Goal: Task Accomplishment & Management: Complete application form

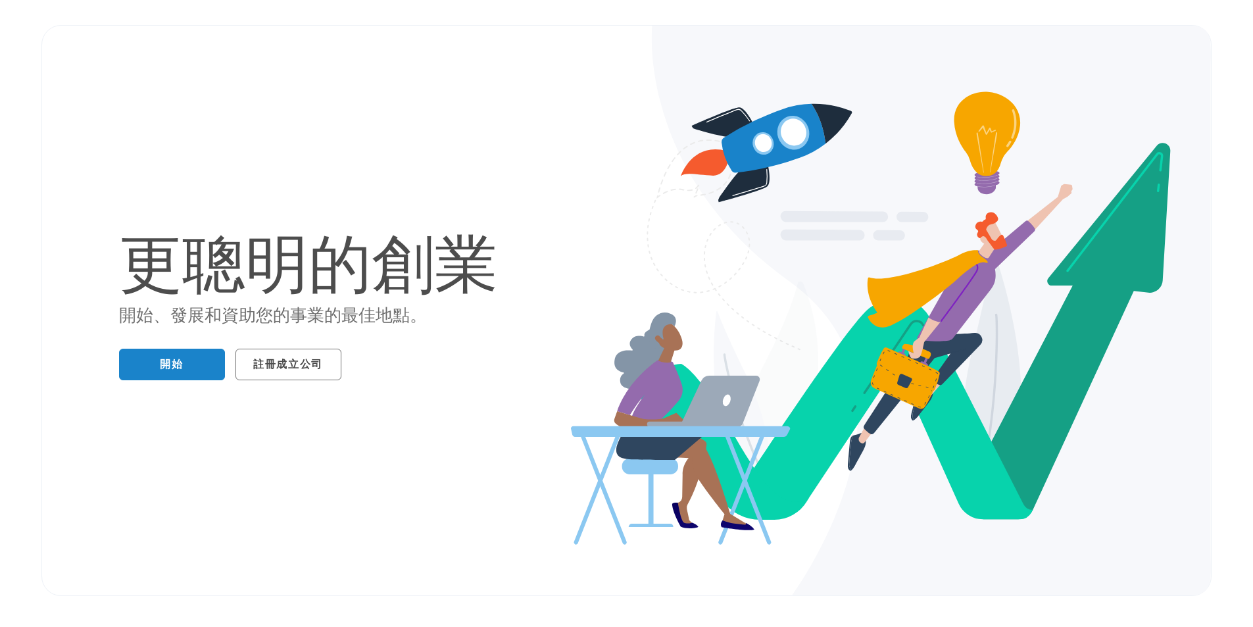
scroll to position [87, 0]
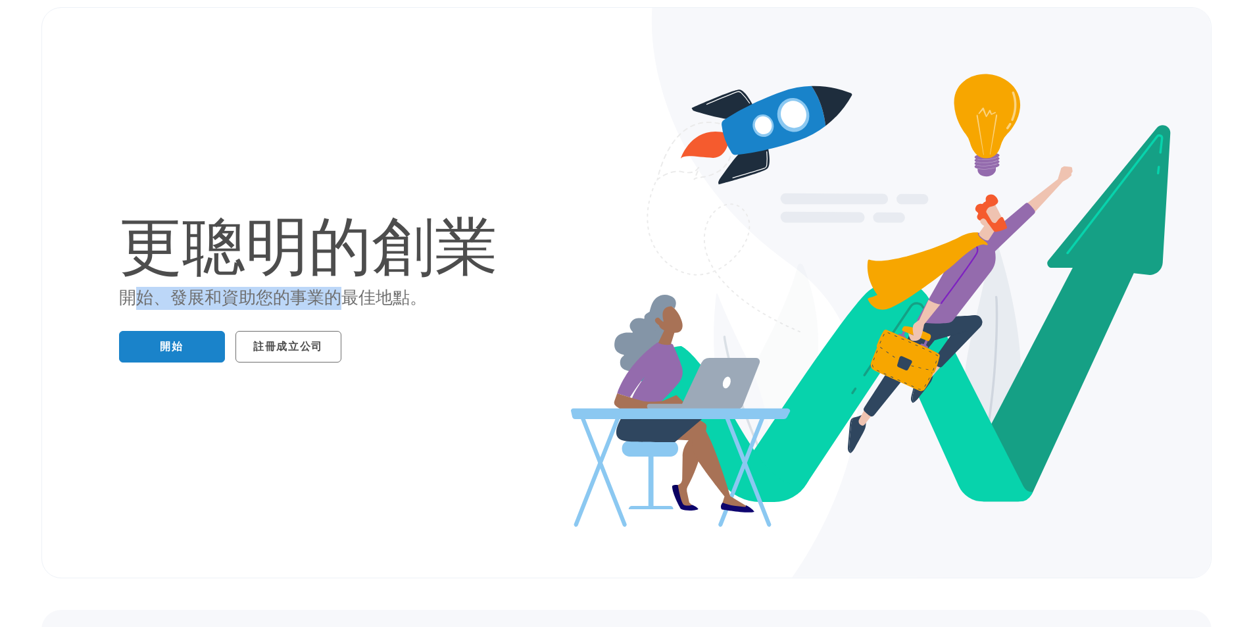
drag, startPoint x: 137, startPoint y: 300, endPoint x: 341, endPoint y: 303, distance: 204.0
click at [341, 303] on font "開始、發展和資助您的事業的最佳地點。" at bounding box center [273, 297] width 308 height 20
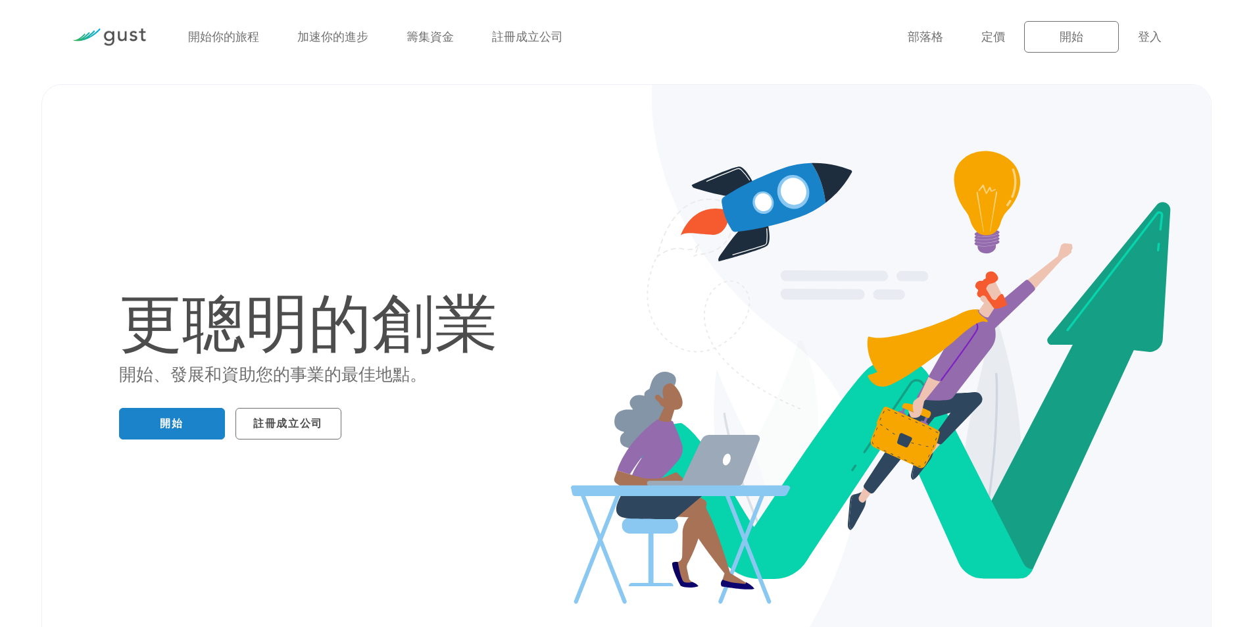
scroll to position [0, 0]
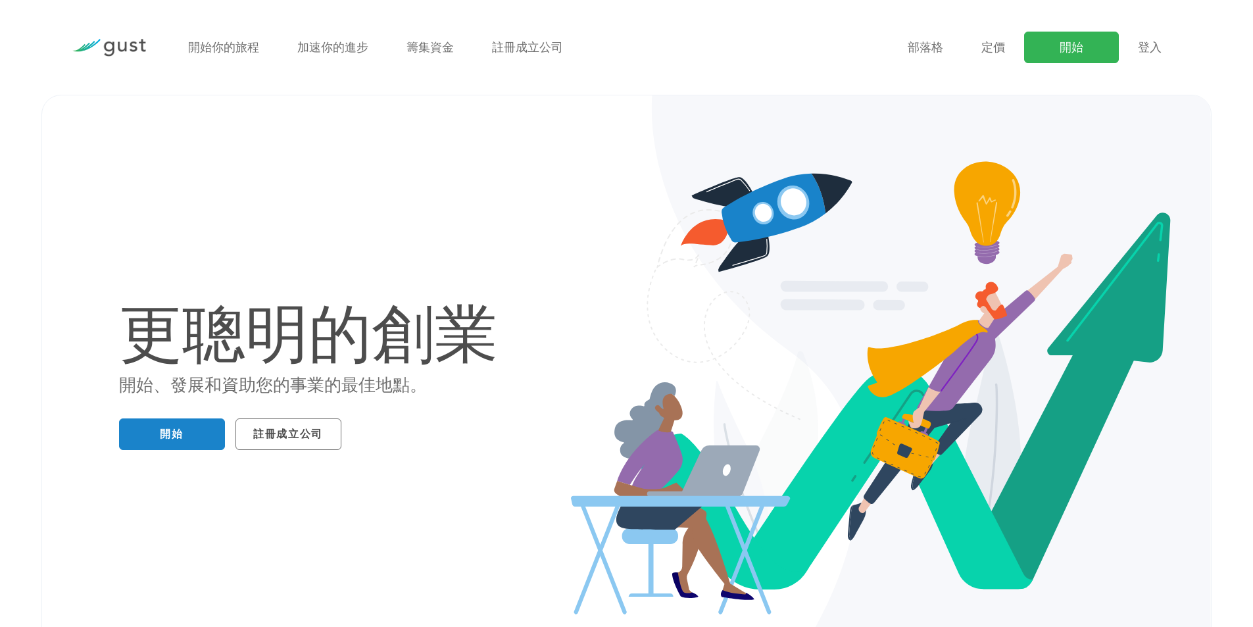
click at [1082, 42] on font "開始" at bounding box center [1072, 48] width 24 height 14
click at [1163, 54] on ul "部落格 FAQ 定價 開始 登入 Login" at bounding box center [1044, 48] width 273 height 32
click at [1160, 52] on font "登入" at bounding box center [1150, 48] width 24 height 14
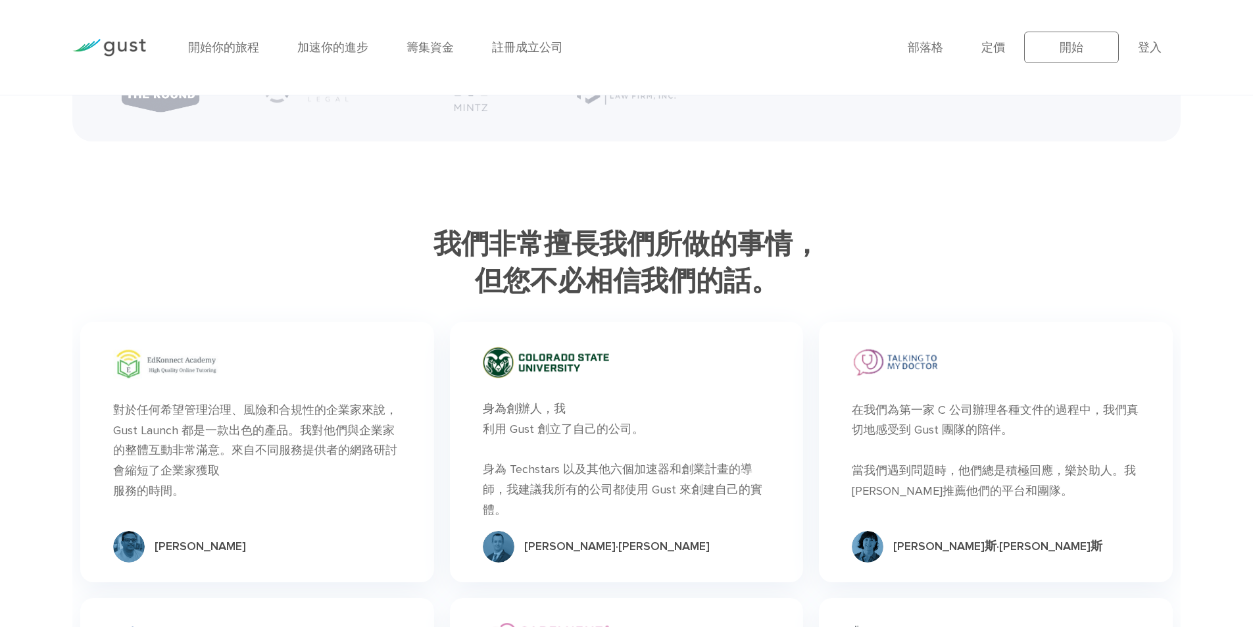
scroll to position [3508, 0]
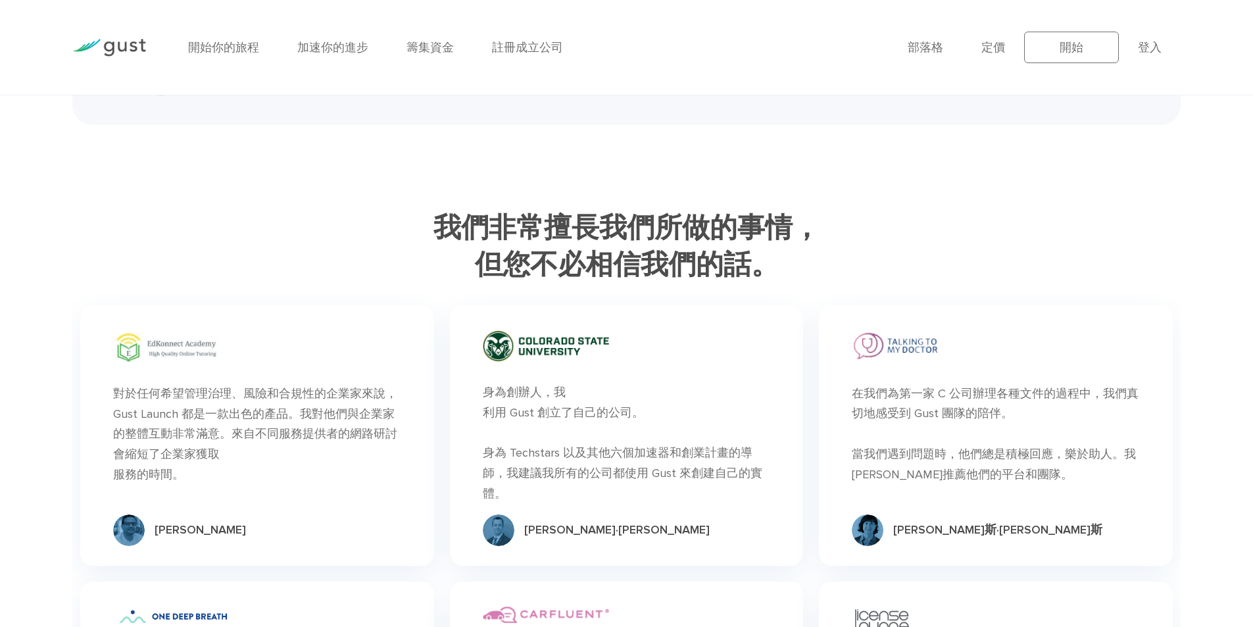
drag, startPoint x: 489, startPoint y: 418, endPoint x: 586, endPoint y: 493, distance: 122.0
click at [586, 493] on div "身為創辦人，我 利用 Gust 創立了自己的公司。 身為 Techstars 以及其他六個加速器和創業計畫的導師，我建議我所有的公司都使用 Gust 來創建自…" at bounding box center [626, 444] width 287 height 122
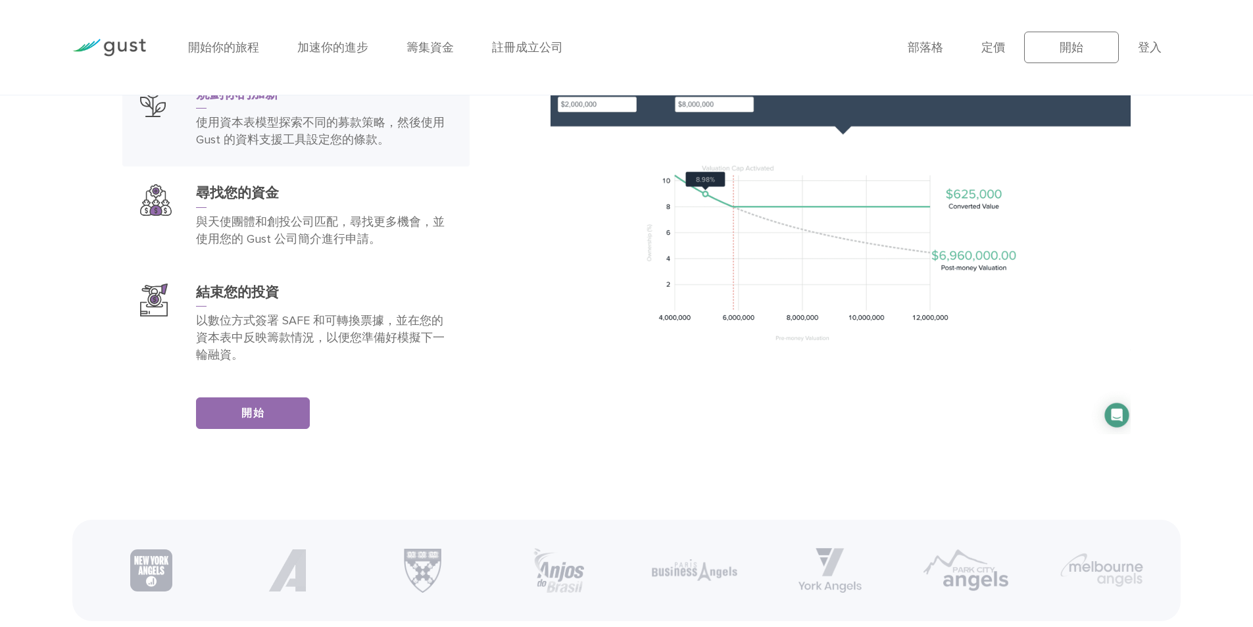
scroll to position [2193, 0]
click at [281, 405] on link "開始" at bounding box center [253, 413] width 114 height 32
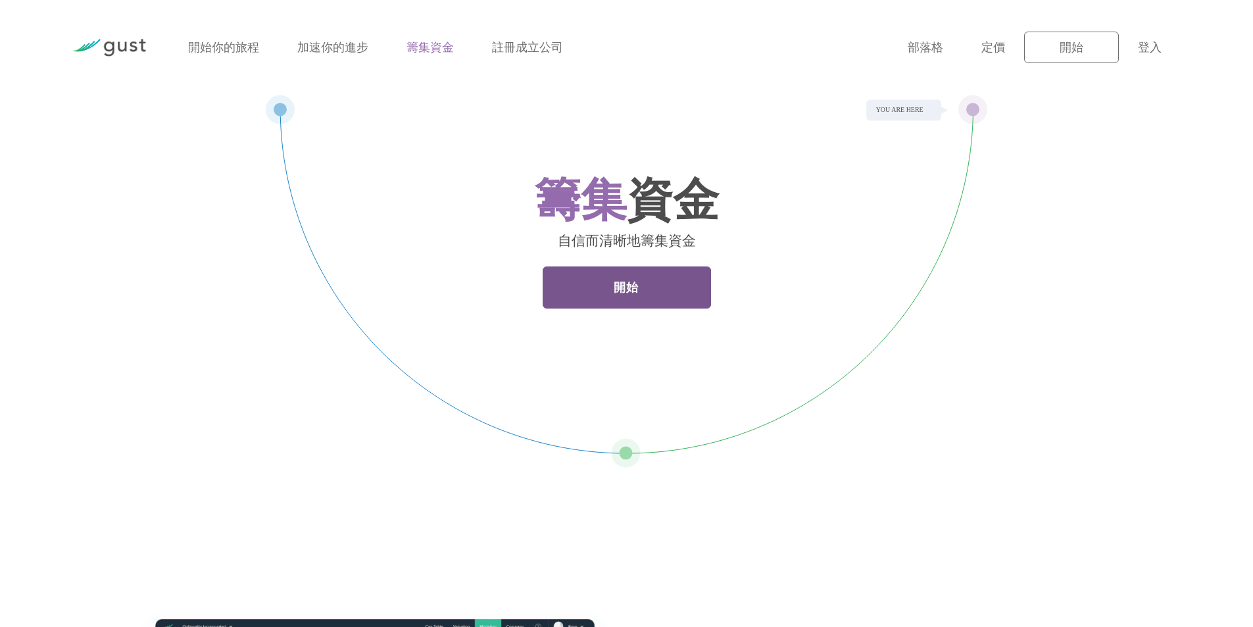
click at [612, 283] on link "開始" at bounding box center [627, 287] width 168 height 42
